Goal: Manage account settings

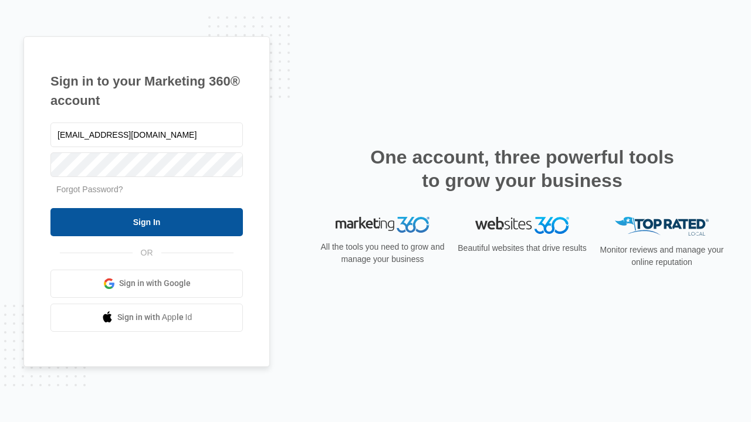
click at [147, 222] on input "Sign In" at bounding box center [146, 222] width 192 height 28
